Goal: Task Accomplishment & Management: Use online tool/utility

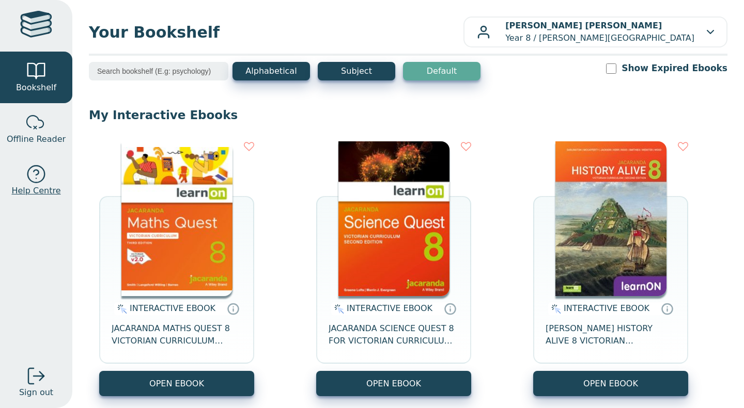
click at [1, 204] on link "Help Centre" at bounding box center [36, 181] width 72 height 52
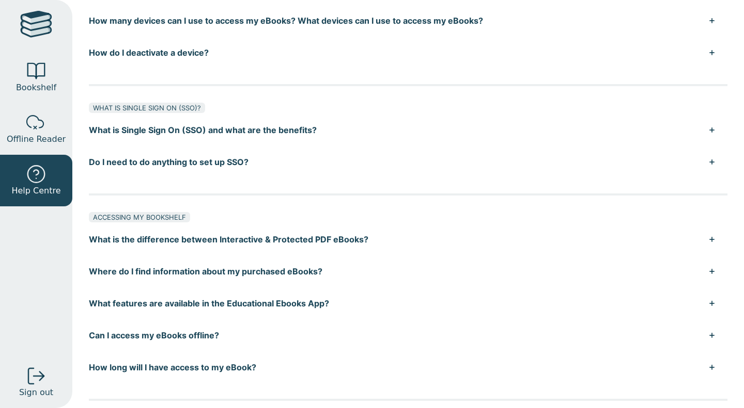
scroll to position [195, 0]
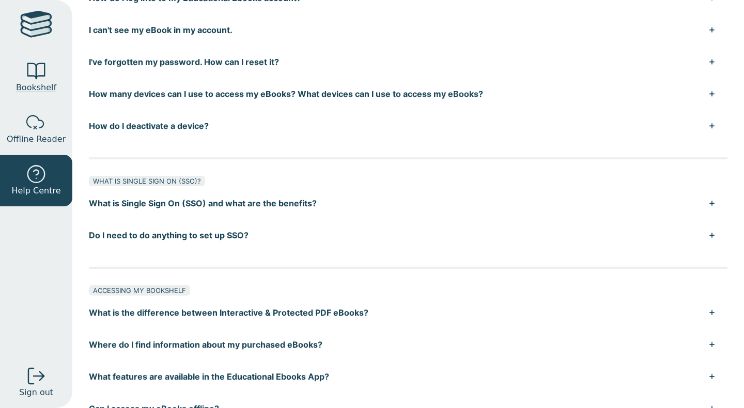
click at [31, 89] on span "Bookshelf" at bounding box center [36, 88] width 40 height 12
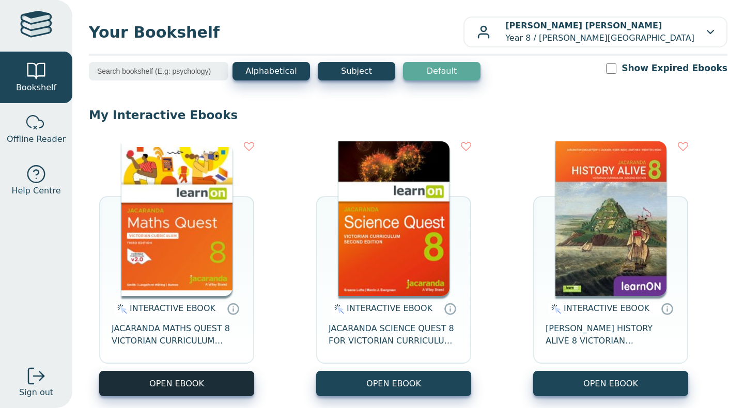
click at [220, 386] on button "OPEN EBOOK" at bounding box center [176, 383] width 155 height 25
